Goal: Register for event/course

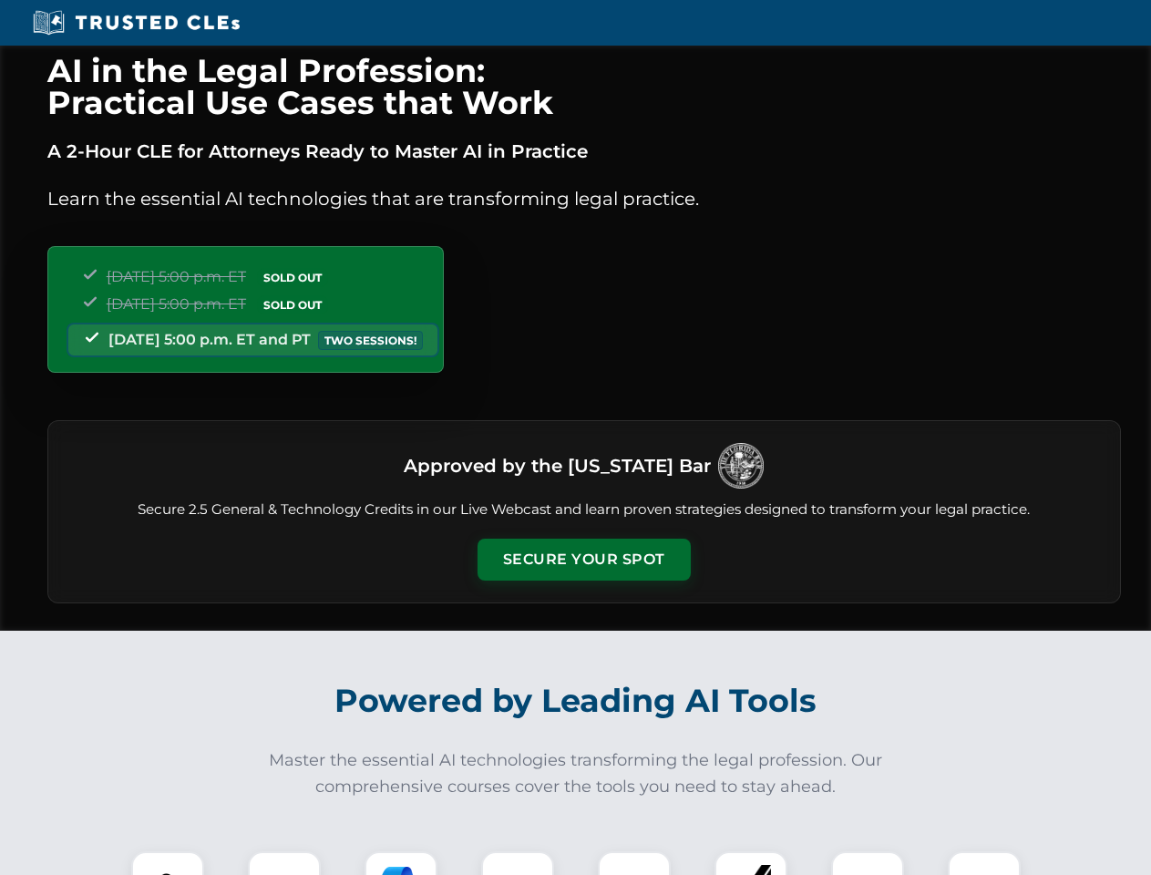
click at [583, 559] on button "Secure Your Spot" at bounding box center [583, 559] width 213 height 42
click at [168, 863] on img at bounding box center [167, 887] width 53 height 53
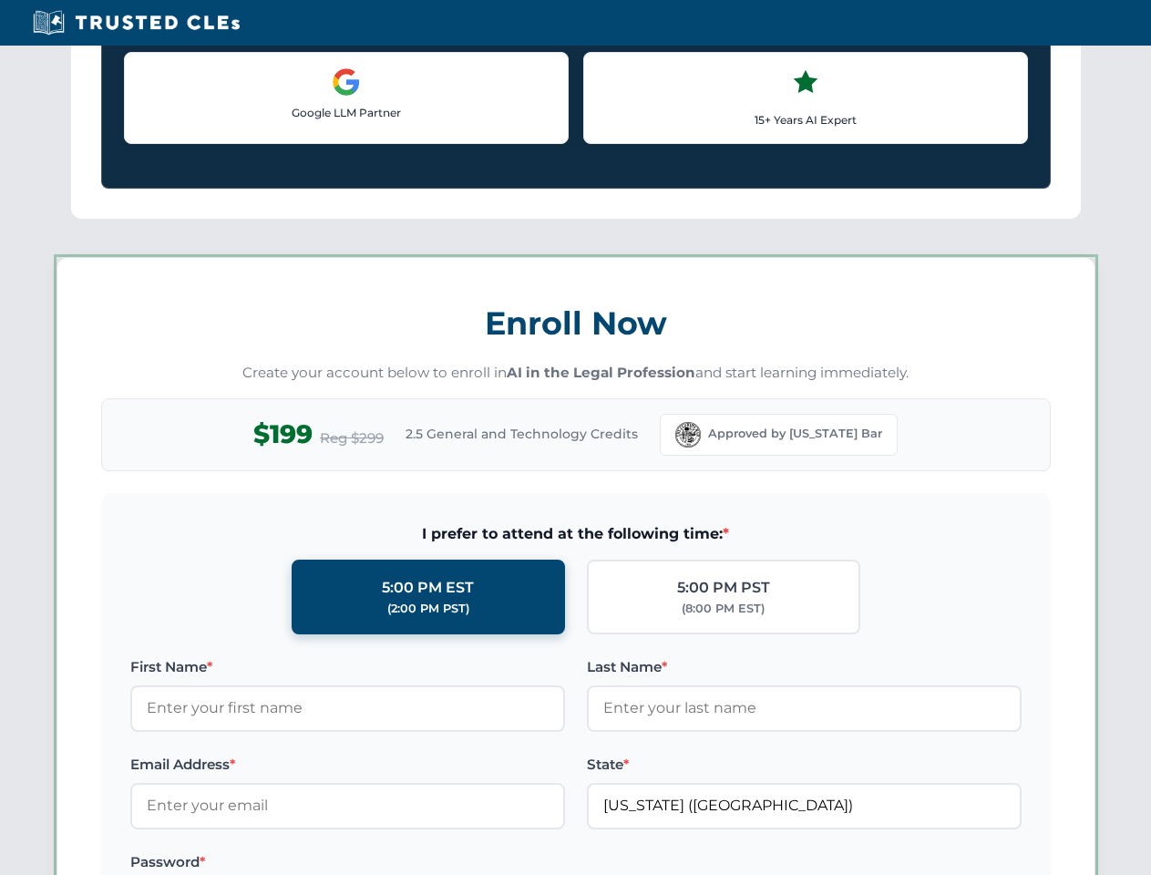
click at [401, 863] on label "Password *" at bounding box center [347, 862] width 435 height 22
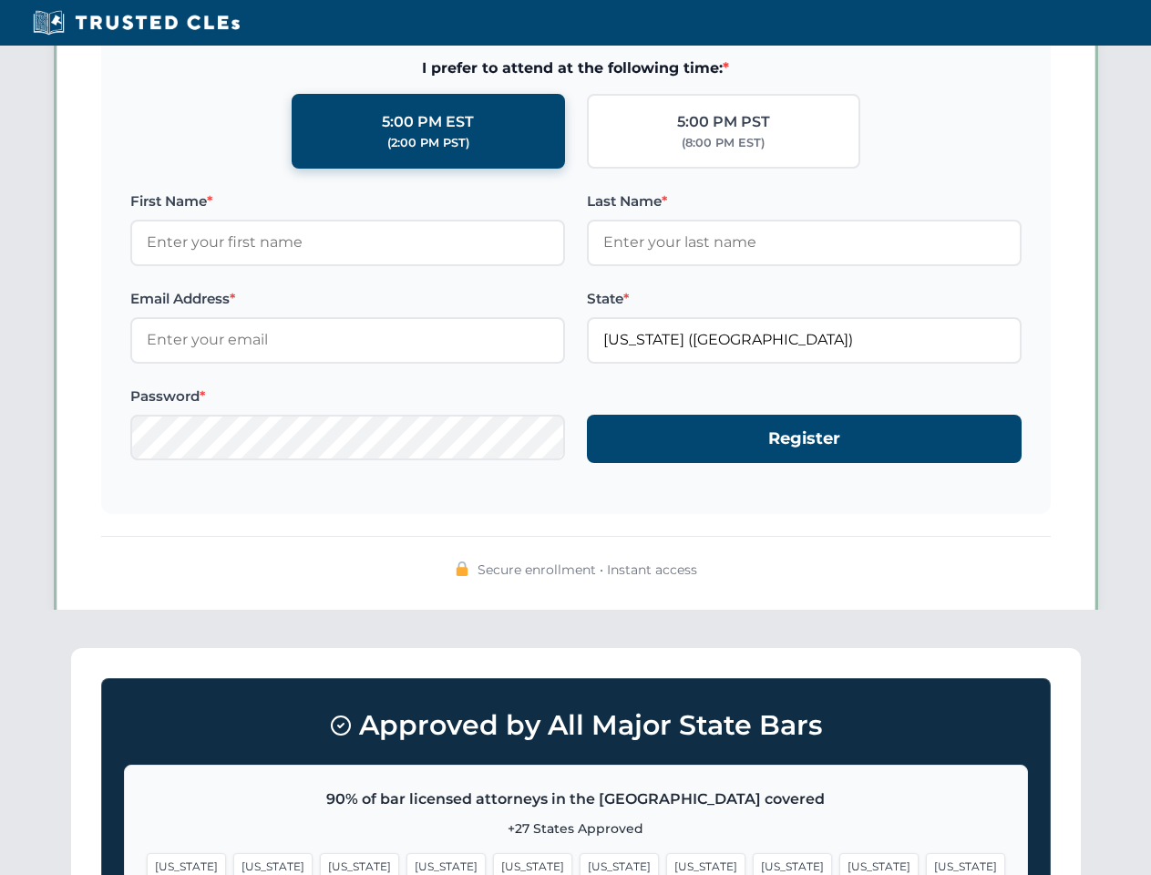
click at [839, 863] on span "[US_STATE]" at bounding box center [878, 866] width 79 height 26
